Goal: Contribute content

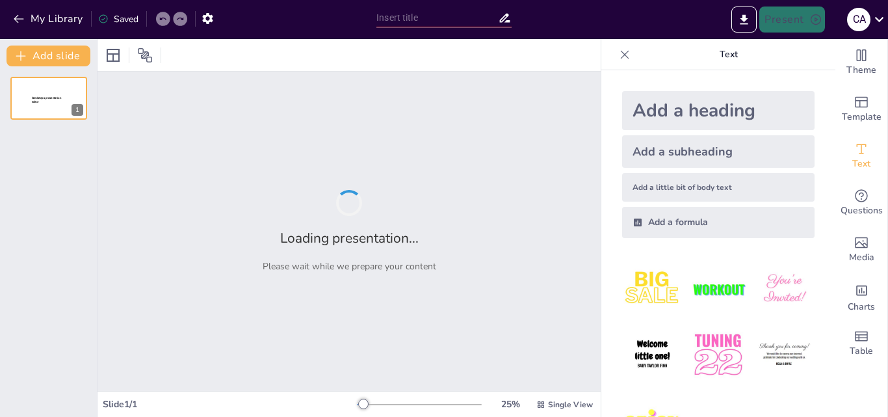
type input "Alfabetización Digital en Contextos de Escasez: Un Estudio de Caso en [GEOGRAPH…"
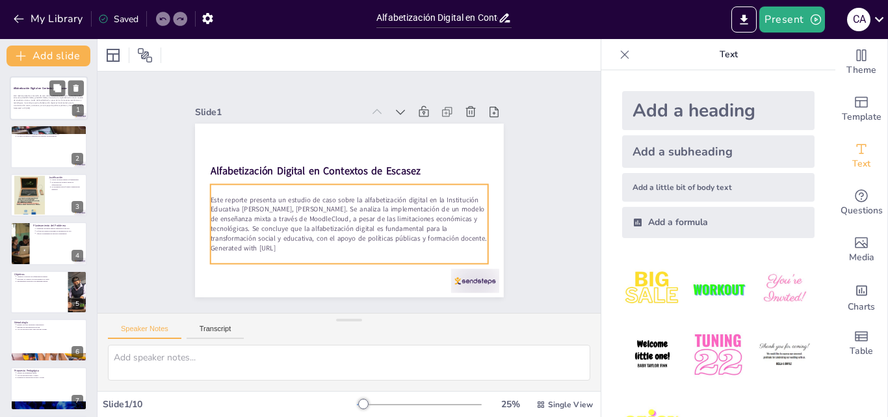
click at [38, 107] on p "Generated with Sendsteps.ai" at bounding box center [49, 108] width 70 height 3
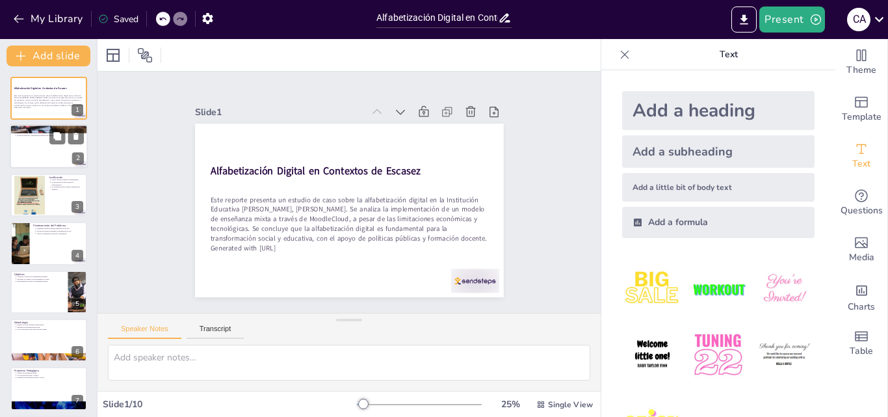
click at [44, 145] on div at bounding box center [49, 147] width 78 height 44
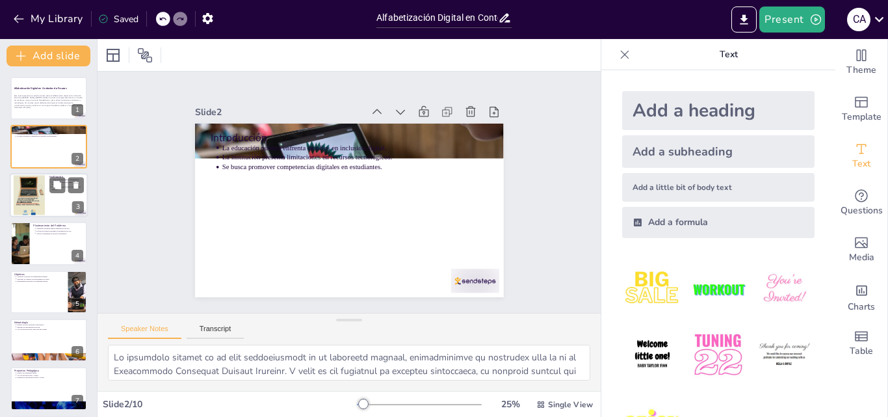
click at [44, 192] on div at bounding box center [29, 195] width 31 height 46
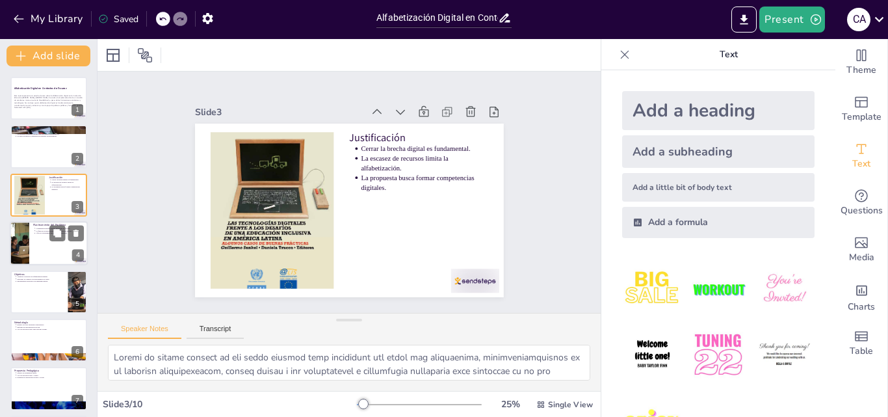
click at [44, 241] on div at bounding box center [49, 243] width 78 height 44
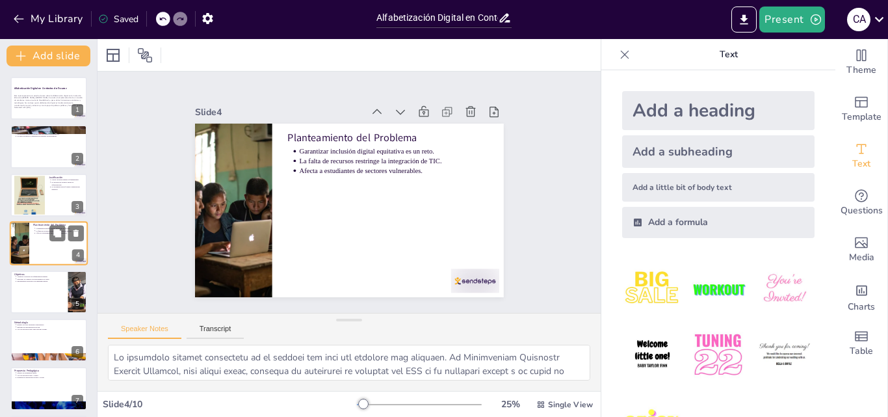
scroll to position [2, 0]
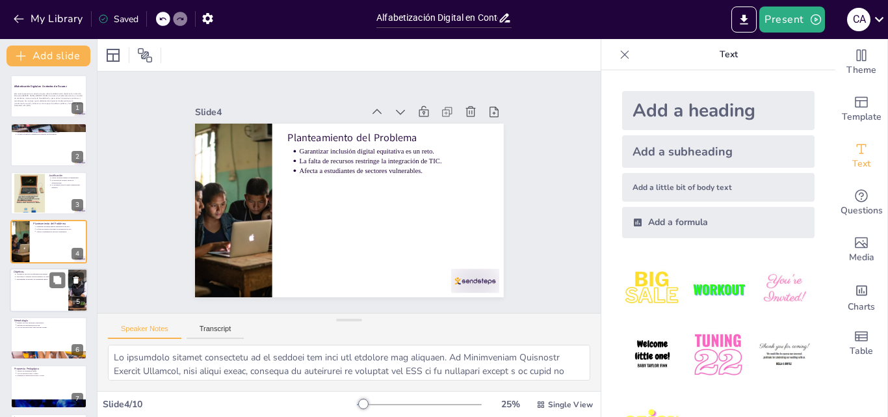
click at [39, 284] on div at bounding box center [49, 290] width 78 height 44
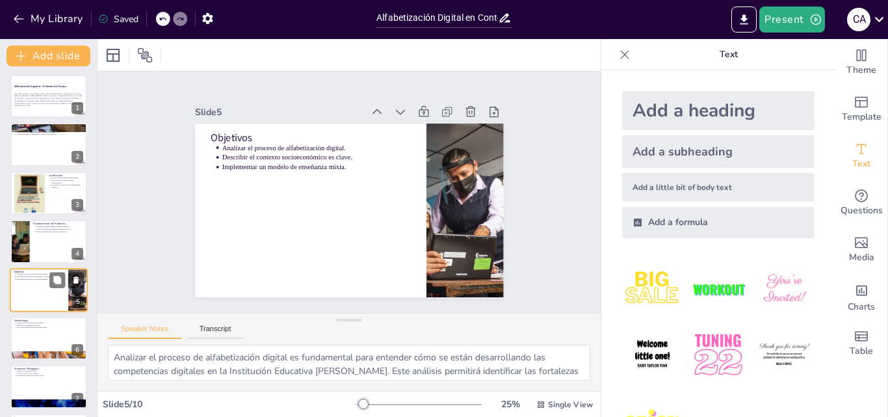
scroll to position [50, 0]
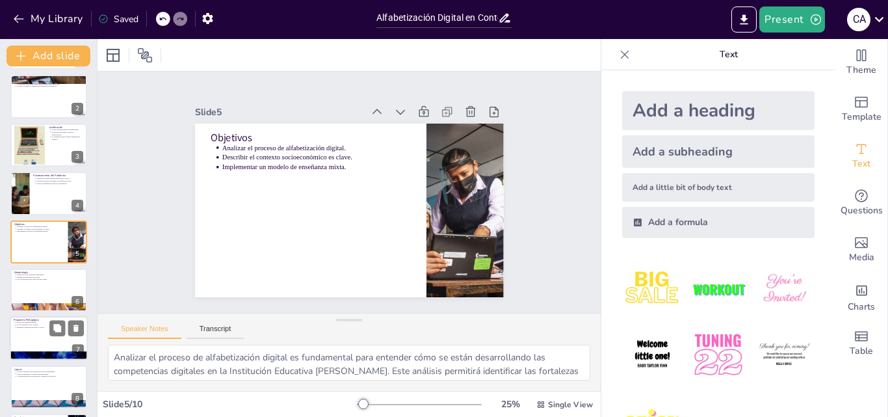
click at [33, 322] on p "Modelo de enseñanza mixta." at bounding box center [50, 322] width 68 height 3
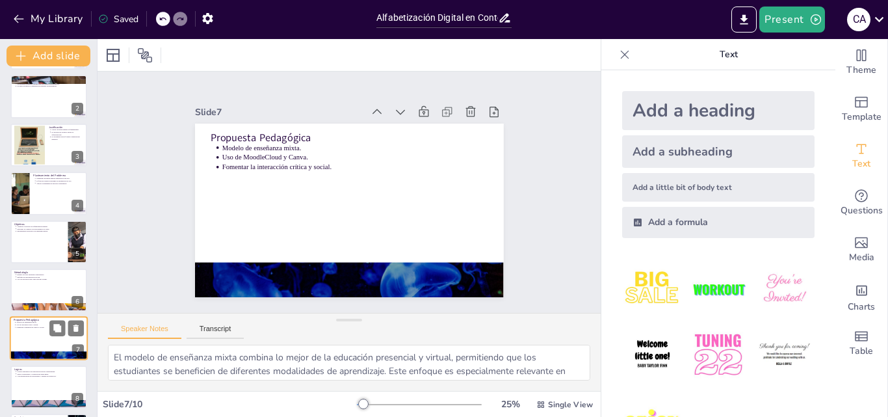
scroll to position [147, 0]
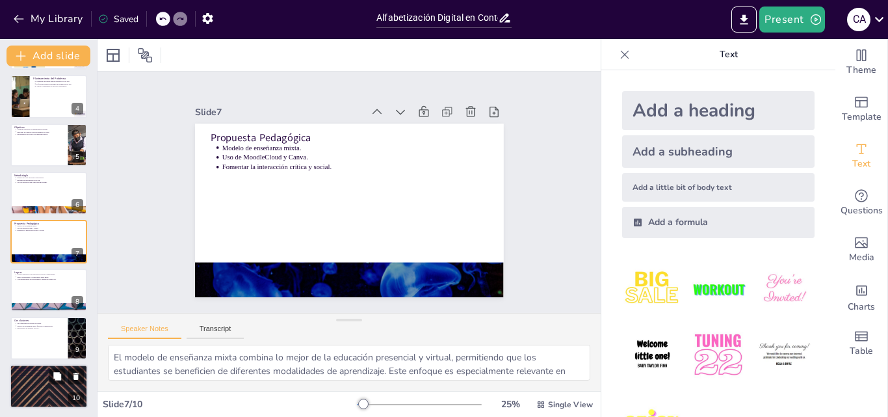
click at [29, 385] on div at bounding box center [49, 387] width 78 height 44
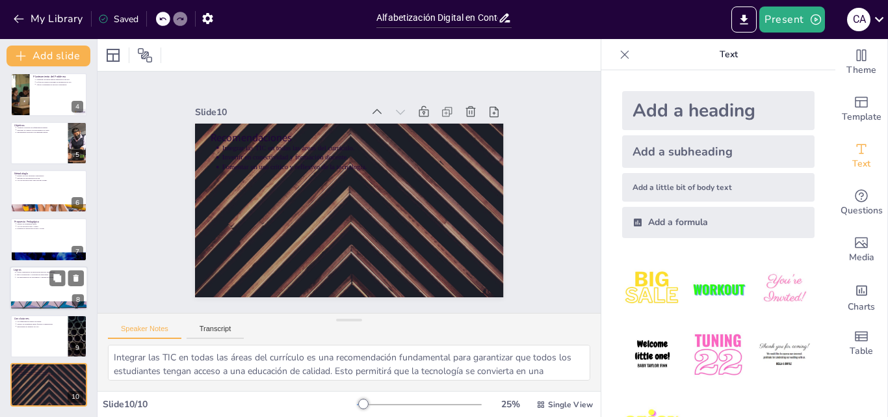
click at [33, 277] on p "Alta participación en actividades y entrega de productos." at bounding box center [50, 277] width 68 height 3
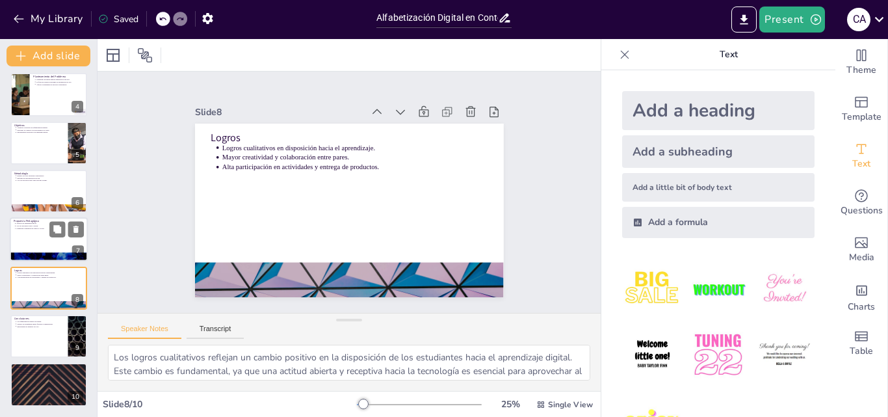
click at [38, 229] on p "Fomentar la interacción crítica y social." at bounding box center [50, 229] width 68 height 3
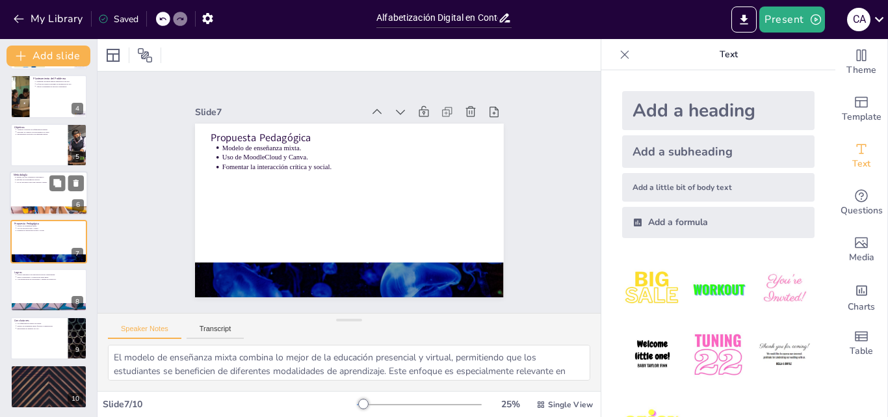
click at [38, 185] on div at bounding box center [49, 193] width 78 height 44
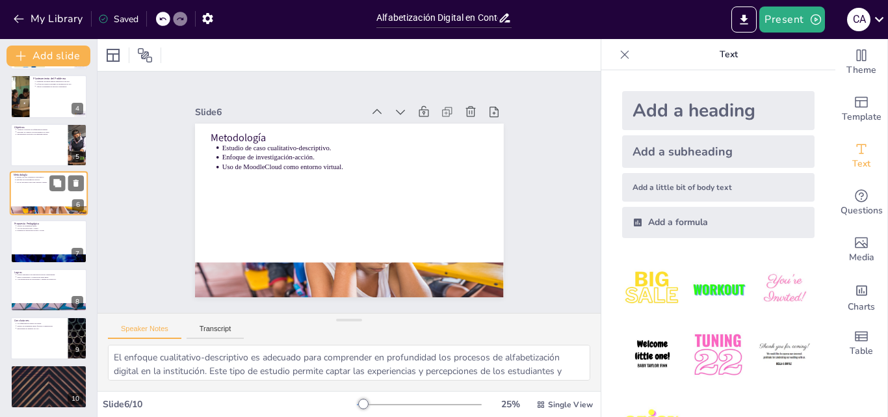
scroll to position [99, 0]
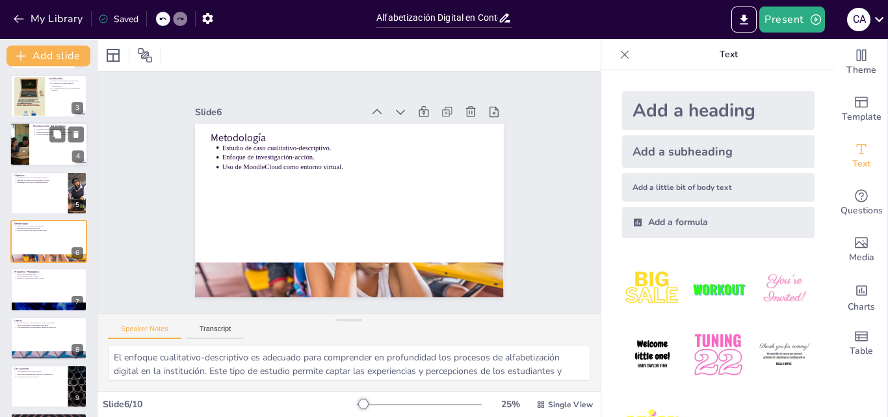
click at [40, 150] on div at bounding box center [49, 144] width 78 height 44
type textarea "La inclusión digital equitativa es un desafío que debe ser abordado con urgenci…"
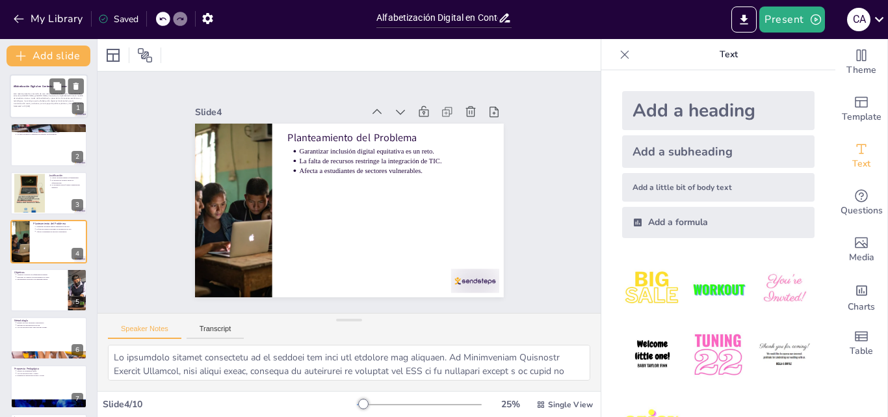
click at [33, 102] on p "Este reporte presenta un estudio de caso sobre la alfabetización digital en la …" at bounding box center [49, 98] width 70 height 12
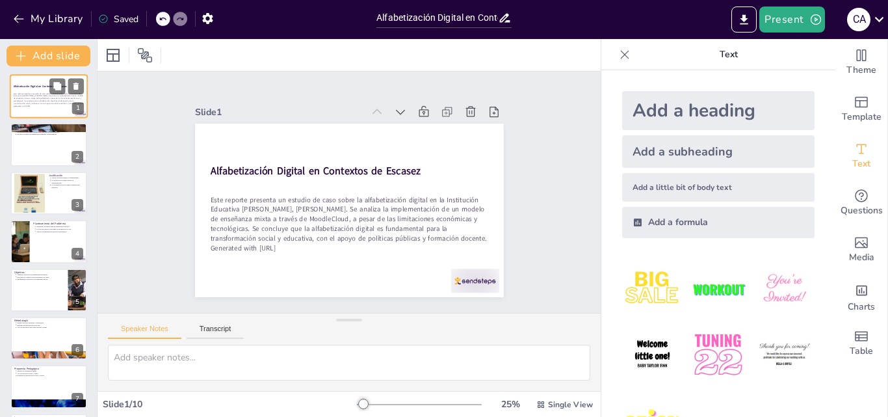
scroll to position [0, 0]
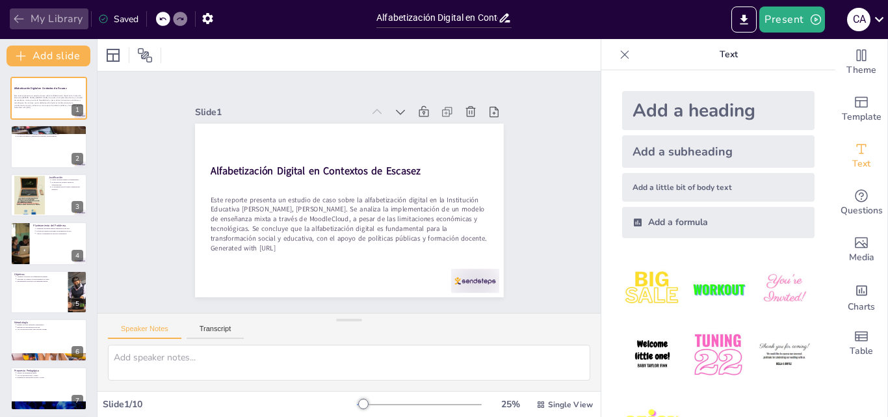
click at [15, 16] on icon "button" at bounding box center [18, 18] width 13 height 13
